Goal: Task Accomplishment & Management: Use online tool/utility

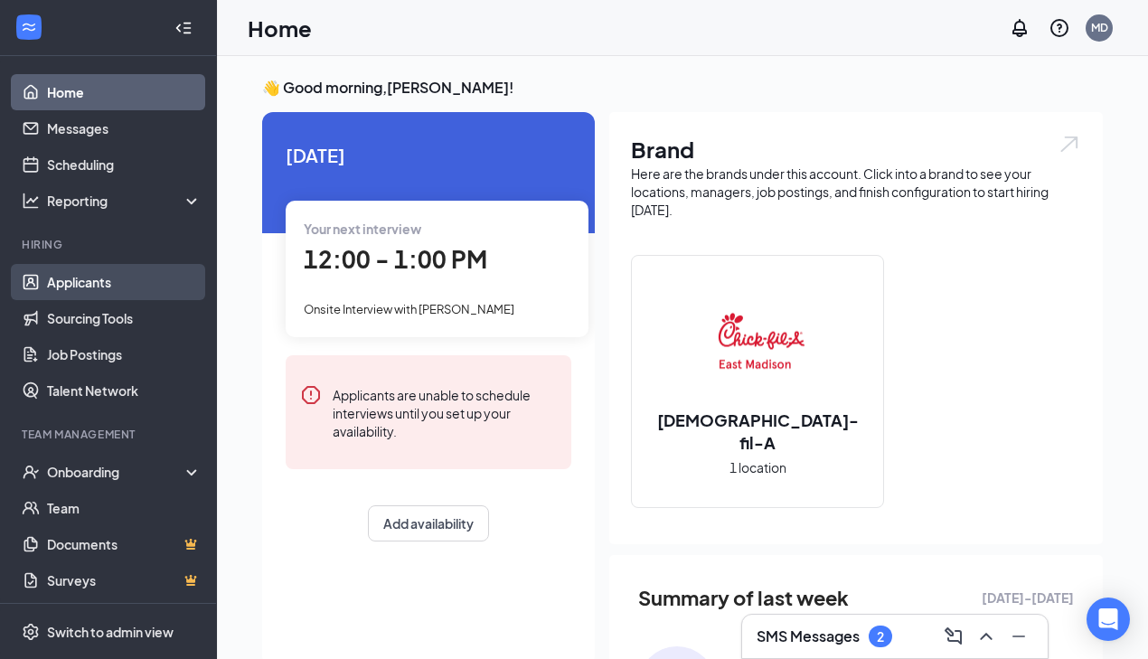
click at [103, 280] on link "Applicants" at bounding box center [124, 282] width 155 height 36
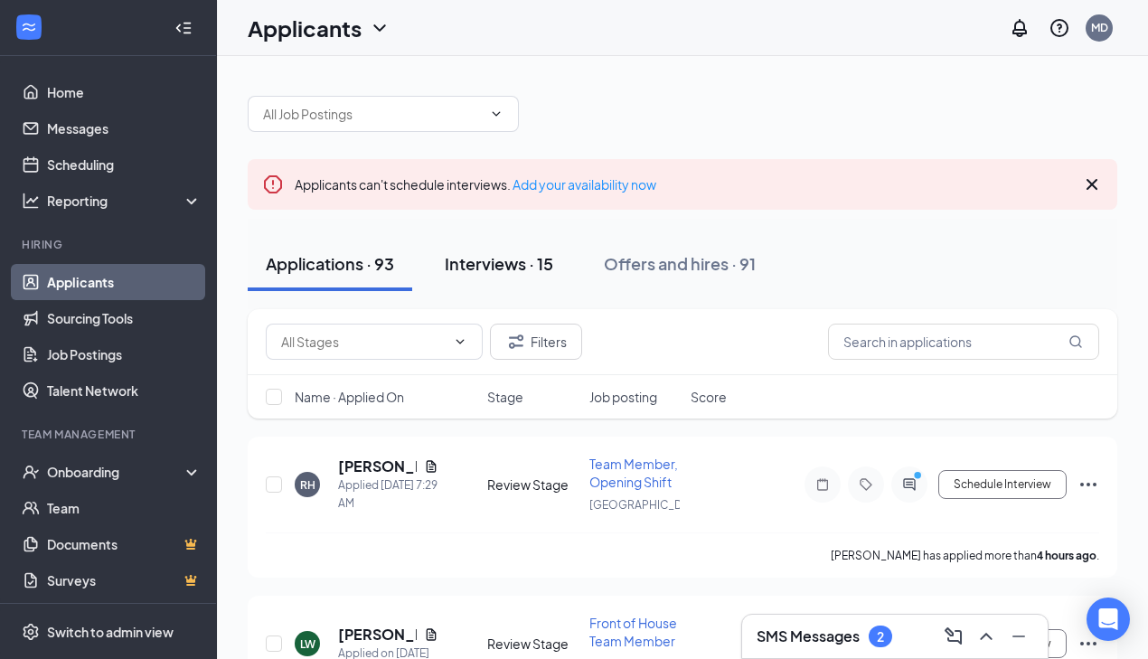
click at [477, 255] on div "Interviews · 15" at bounding box center [499, 263] width 109 height 23
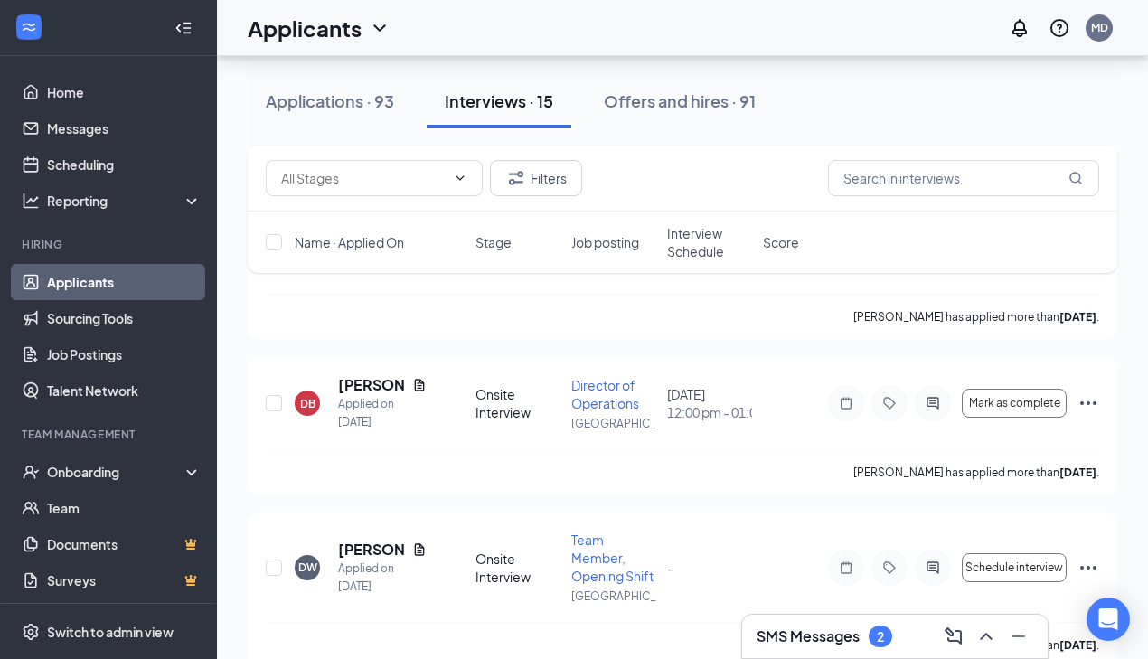
scroll to position [1102, 0]
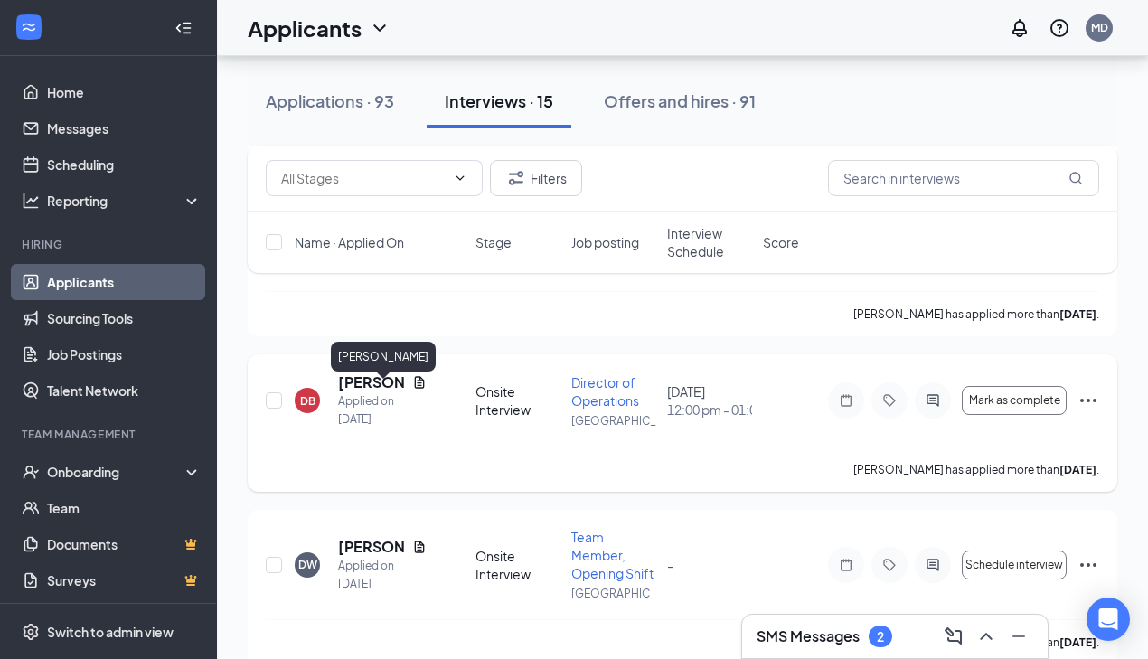
click at [350, 389] on h5 "[PERSON_NAME]" at bounding box center [371, 383] width 67 height 20
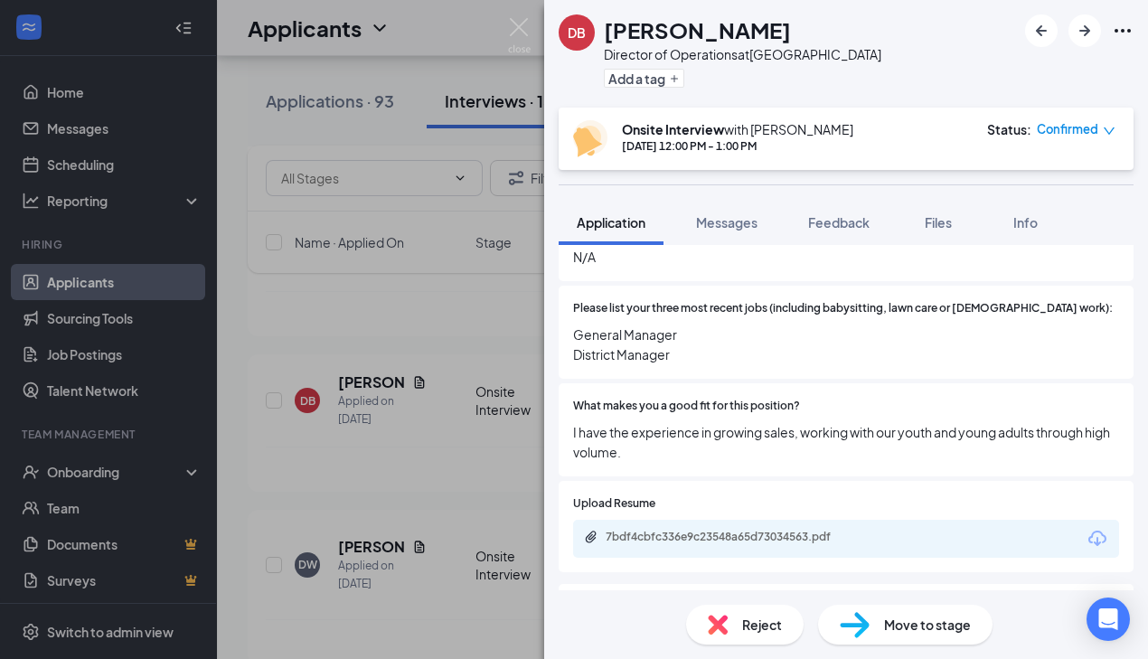
scroll to position [708, 0]
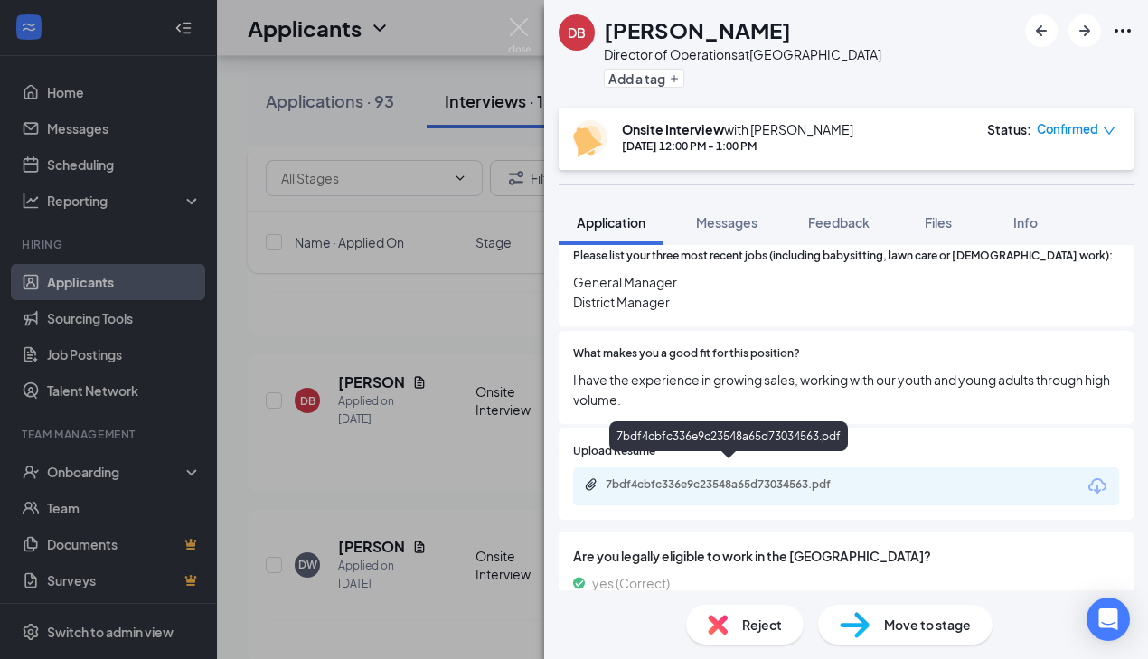
click at [758, 477] on div "7bdf4cbfc336e9c23548a65d73034563.pdf" at bounding box center [732, 484] width 253 height 14
